Goal: Check status: Check status

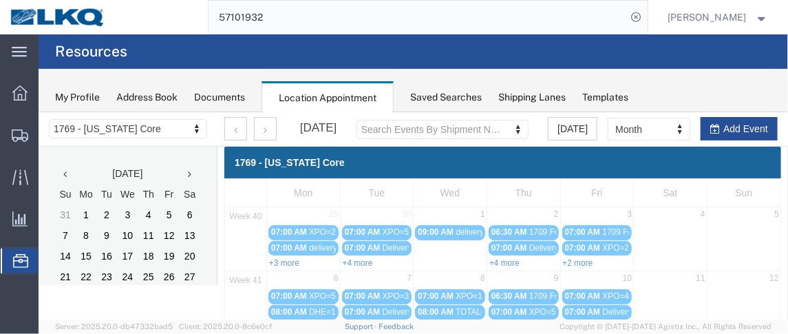
scroll to position [195, 0]
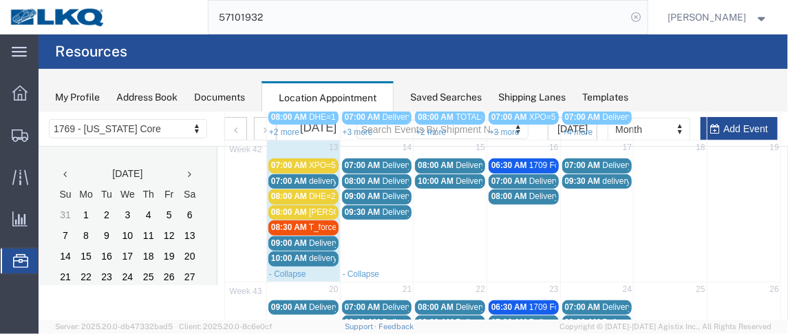
click at [642, 14] on icon at bounding box center [636, 17] width 19 height 19
drag, startPoint x: 647, startPoint y: 14, endPoint x: 545, endPoint y: 23, distance: 101.6
click at [646, 14] on icon at bounding box center [636, 17] width 19 height 19
paste input "57101975"
type input "57101975"
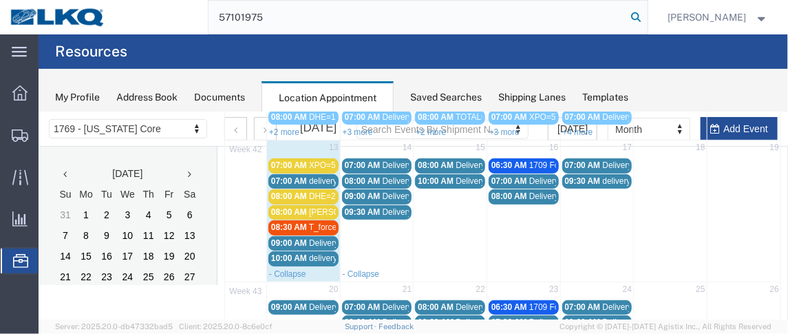
click at [641, 14] on icon at bounding box center [636, 17] width 19 height 19
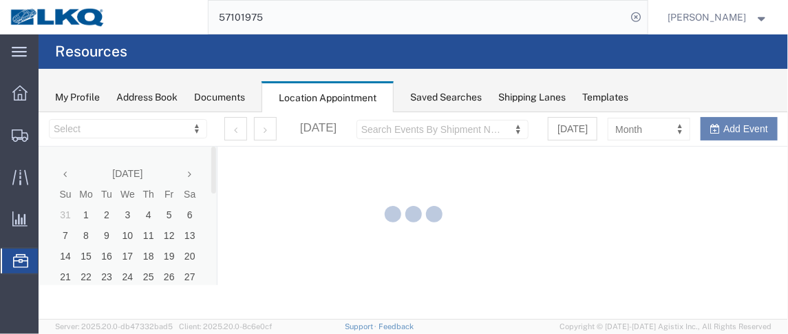
select select "28716"
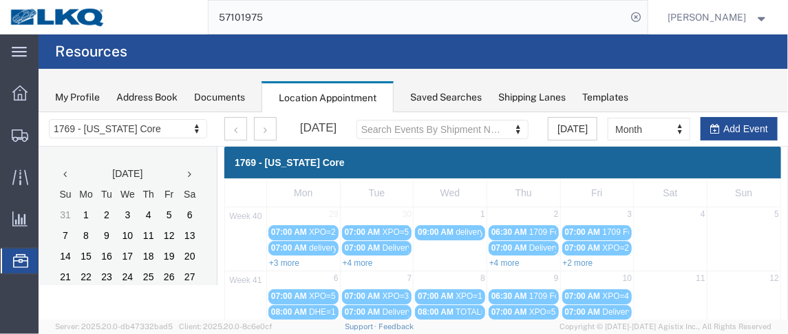
click at [0, 0] on span "Location Appointment" at bounding box center [0, 0] width 0 height 0
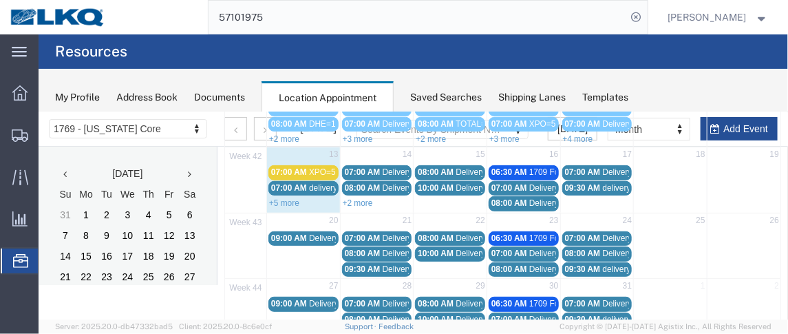
scroll to position [189, 0]
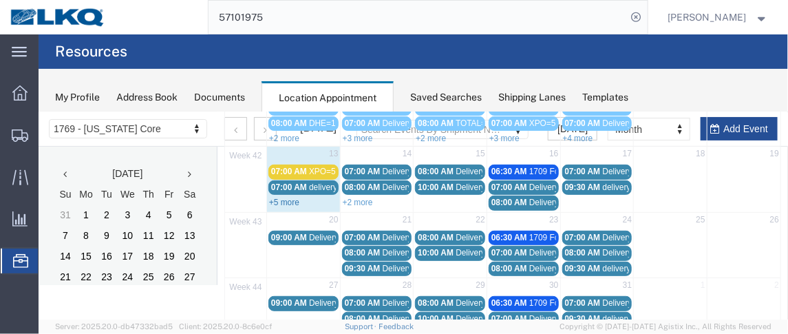
click at [286, 197] on link "+5 more" at bounding box center [284, 202] width 30 height 10
